Goal: Information Seeking & Learning: Learn about a topic

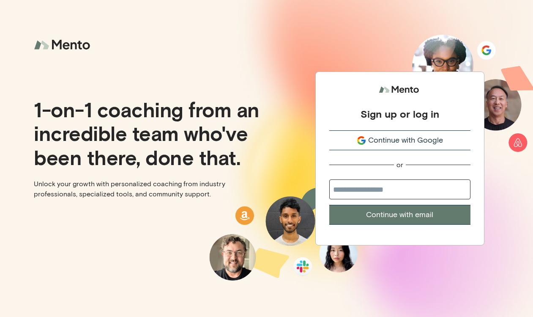
click at [363, 190] on input "email" at bounding box center [400, 189] width 141 height 20
type input "**********"
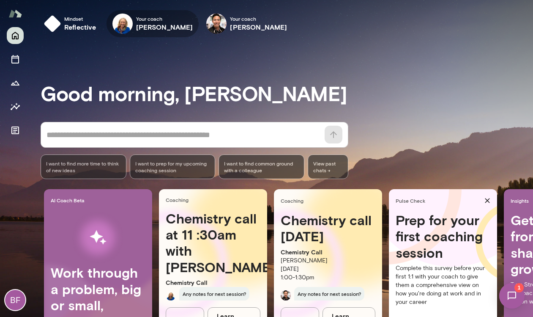
click at [151, 25] on h6 "[PERSON_NAME]" at bounding box center [164, 27] width 57 height 10
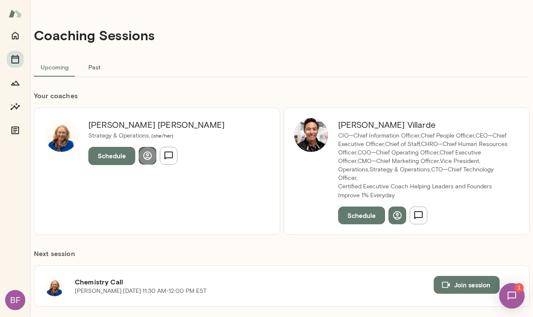
click at [148, 157] on icon "button" at bounding box center [148, 156] width 10 height 10
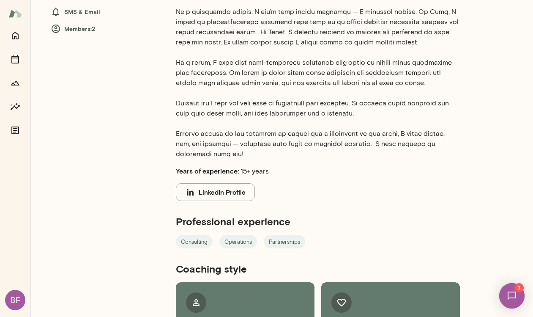
scroll to position [214, 0]
click at [322, 70] on p at bounding box center [318, 46] width 284 height 223
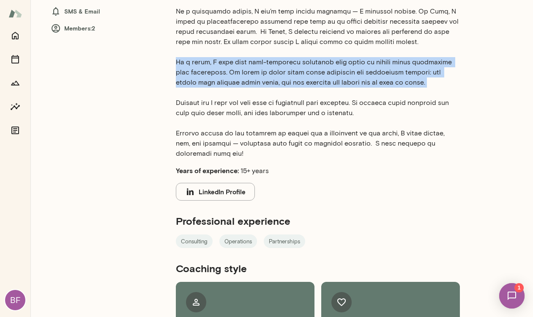
click at [322, 70] on p at bounding box center [318, 46] width 284 height 223
click at [337, 74] on p at bounding box center [318, 46] width 284 height 223
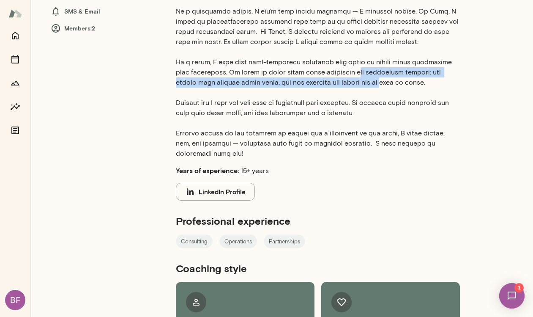
drag, startPoint x: 337, startPoint y: 72, endPoint x: 352, endPoint y: 80, distance: 17.2
click at [352, 80] on p at bounding box center [318, 46] width 284 height 223
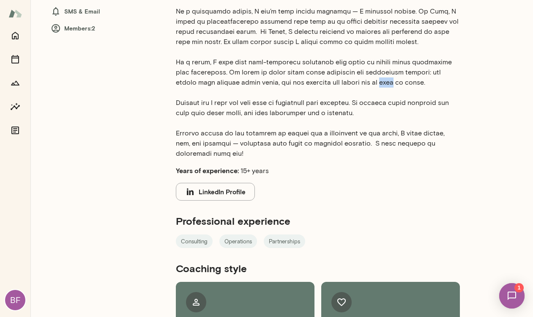
click at [352, 80] on p at bounding box center [318, 46] width 284 height 223
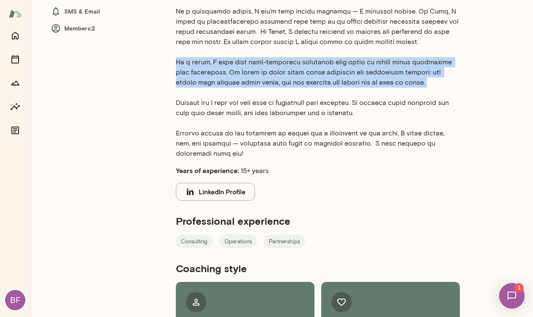
click at [352, 80] on p at bounding box center [318, 46] width 284 height 223
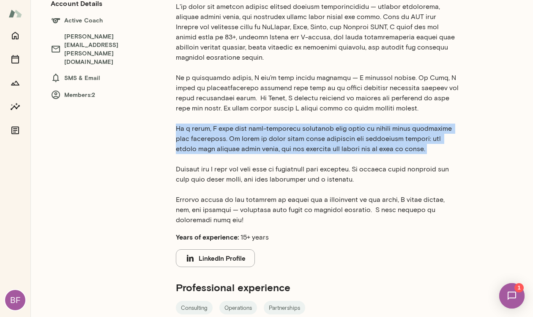
scroll to position [0, 0]
